Goal: Entertainment & Leisure: Consume media (video, audio)

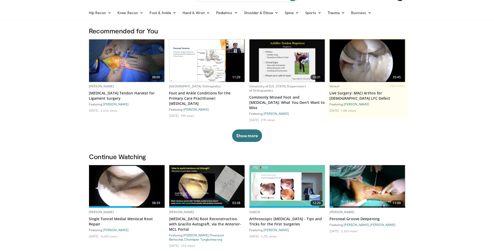
scroll to position [52, 0]
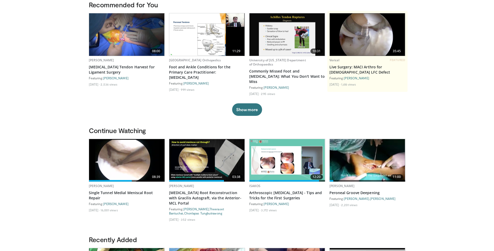
click at [128, 165] on img at bounding box center [127, 160] width 76 height 42
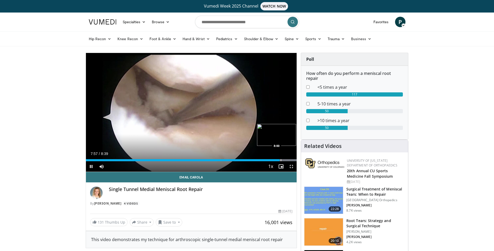
click at [281, 160] on div "Progress Bar" at bounding box center [281, 160] width 1 height 2
click at [288, 160] on div "Progress Bar" at bounding box center [288, 160] width 1 height 2
click at [293, 159] on div "Progress Bar" at bounding box center [293, 160] width 1 height 2
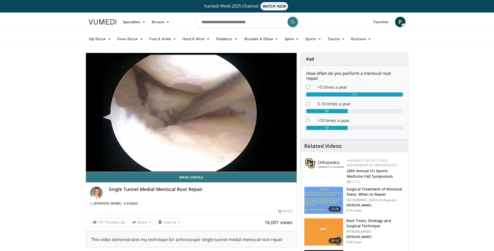
click at [279, 199] on div "Single Tunnel Medial Meniscal Root Repair By Carola van Eck 4 Videos" at bounding box center [191, 195] width 203 height 19
